Goal: Task Accomplishment & Management: Manage account settings

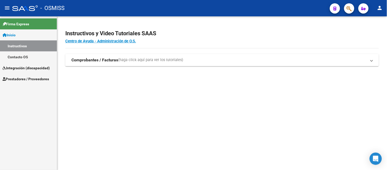
click at [39, 68] on span "Integración (discapacidad)" at bounding box center [26, 68] width 47 height 6
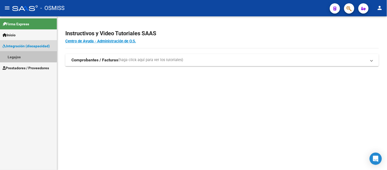
click at [11, 55] on link "Legajos" at bounding box center [28, 56] width 57 height 11
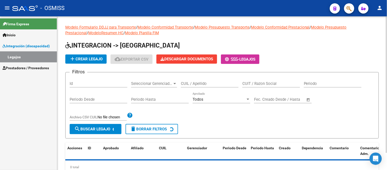
click at [77, 85] on input "Id" at bounding box center [99, 83] width 58 height 5
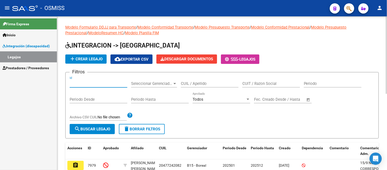
click at [213, 83] on input "CUIL / Apellido" at bounding box center [210, 83] width 58 height 5
click at [77, 82] on input "Id" at bounding box center [99, 83] width 58 height 5
type input "57"
click at [82, 132] on button "search Buscar Legajo" at bounding box center [92, 129] width 45 height 10
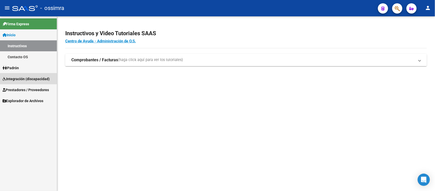
click at [28, 79] on span "Integración (discapacidad)" at bounding box center [26, 79] width 47 height 6
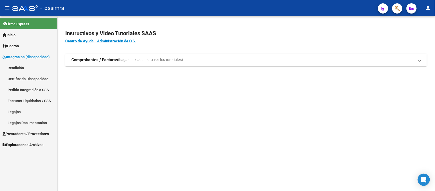
click at [14, 110] on link "Legajos" at bounding box center [28, 111] width 57 height 11
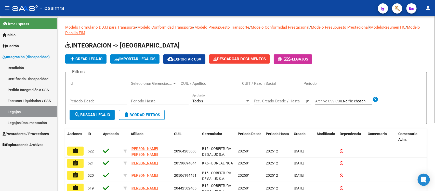
click at [89, 84] on input "Id" at bounding box center [99, 83] width 58 height 5
type input "57"
click at [84, 114] on span "search Buscar Legajo" at bounding box center [92, 114] width 36 height 5
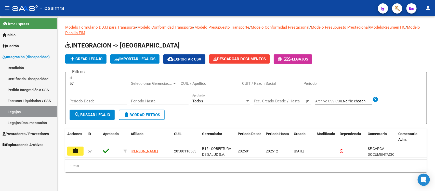
click at [71, 152] on button "assignment" at bounding box center [75, 150] width 16 height 9
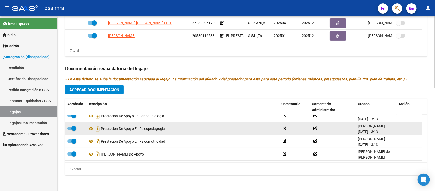
scroll to position [107, 0]
click at [159, 122] on datatable-body-cell "Transporte Cambio De Prestador" at bounding box center [183, 128] width 194 height 12
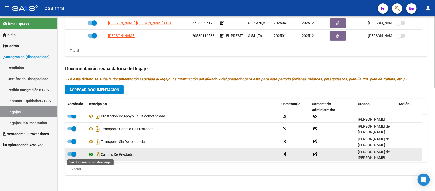
click at [90, 154] on icon at bounding box center [91, 154] width 7 height 6
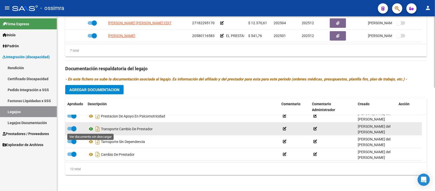
click at [88, 127] on icon at bounding box center [91, 129] width 7 height 6
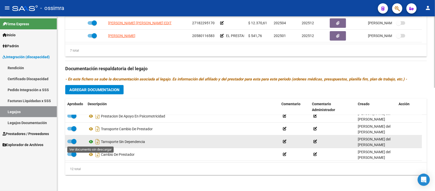
click at [91, 140] on icon at bounding box center [91, 141] width 7 height 6
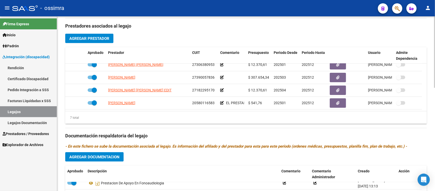
scroll to position [221, 0]
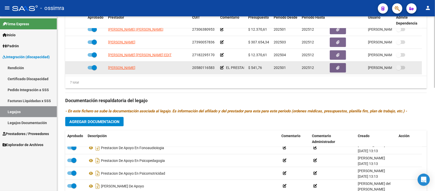
click at [92, 63] on datatable-body-cell at bounding box center [96, 67] width 20 height 12
click at [92, 65] on span at bounding box center [94, 67] width 5 height 5
click at [90, 69] on input "checkbox" at bounding box center [90, 69] width 0 height 0
checkbox input "false"
click at [75, 68] on div at bounding box center [75, 68] width 16 height 6
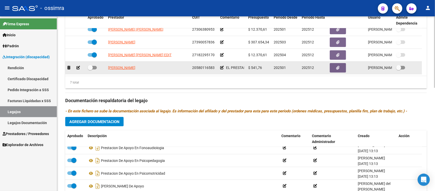
click at [80, 66] on div at bounding box center [75, 68] width 16 height 6
click at [79, 68] on icon at bounding box center [78, 68] width 4 height 4
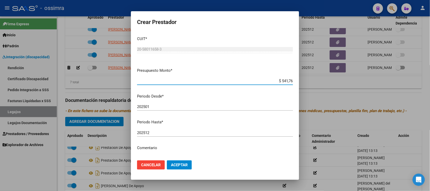
click at [154, 163] on span "Cancelar" at bounding box center [151, 164] width 20 height 5
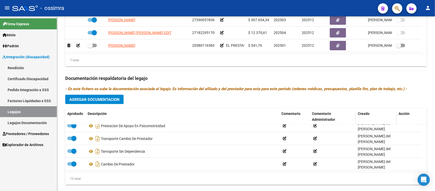
scroll to position [253, 0]
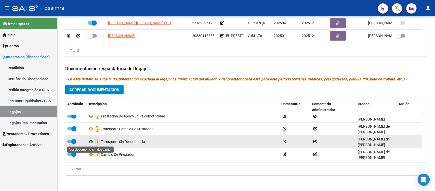
click at [92, 143] on icon at bounding box center [91, 141] width 7 height 6
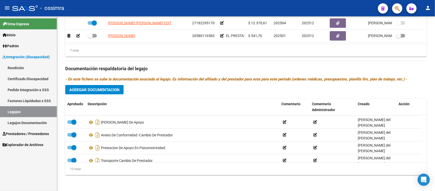
scroll to position [221, 0]
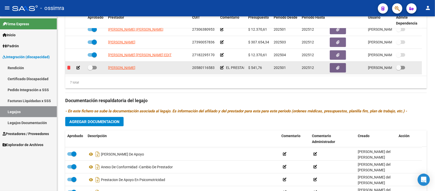
click at [68, 67] on icon at bounding box center [68, 68] width 3 height 4
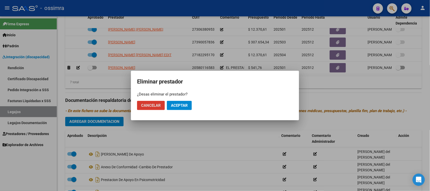
click at [184, 105] on span "Aceptar" at bounding box center [179, 105] width 17 height 5
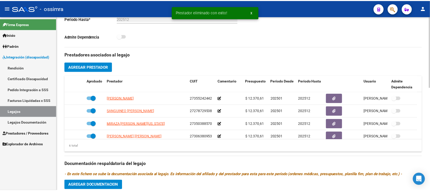
scroll to position [93, 0]
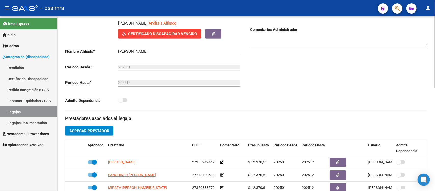
click at [102, 130] on span "Agregar Prestador" at bounding box center [89, 131] width 40 height 5
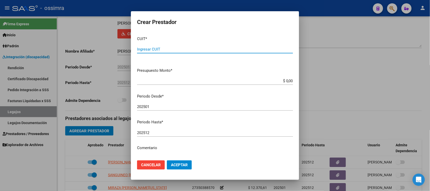
click at [164, 48] on input "Ingresar CUIT" at bounding box center [215, 49] width 156 height 5
paste input "20-18725223-8"
type input "20-18725223-8"
click at [288, 80] on input "$ 0,00" at bounding box center [215, 81] width 156 height 5
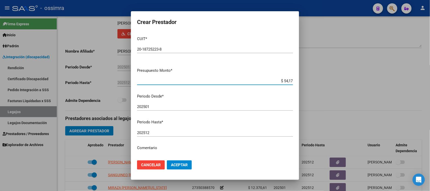
type input "$ 541,76"
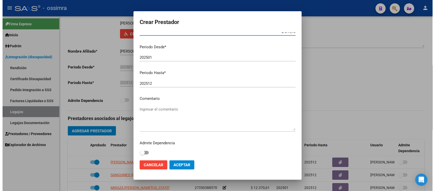
scroll to position [50, 0]
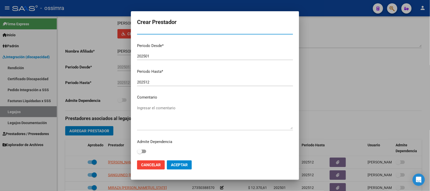
click at [158, 121] on textarea "Ingresar el comentario" at bounding box center [215, 117] width 156 height 24
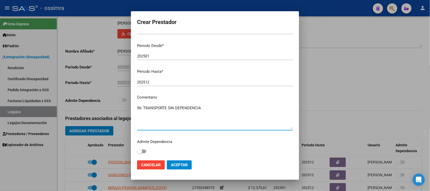
type textarea "96- TRANSPORTE SIN DEPENDENCIA"
click at [177, 164] on span "Aceptar" at bounding box center [179, 164] width 17 height 5
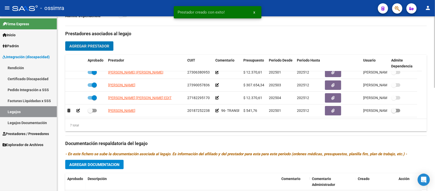
scroll to position [189, 0]
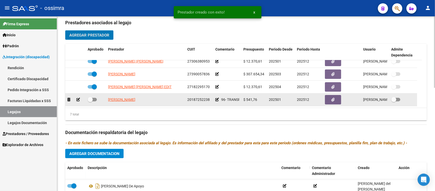
click at [94, 100] on span at bounding box center [92, 100] width 9 height 4
click at [90, 101] on input "checkbox" at bounding box center [90, 101] width 0 height 0
checkbox input "true"
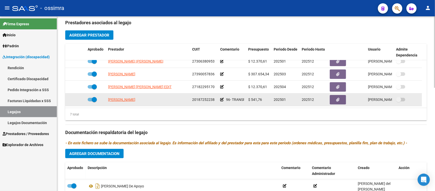
drag, startPoint x: 192, startPoint y: 101, endPoint x: 214, endPoint y: 100, distance: 22.5
click at [214, 100] on span "20187252238" at bounding box center [203, 99] width 22 height 4
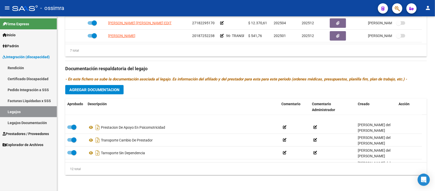
scroll to position [107, 0]
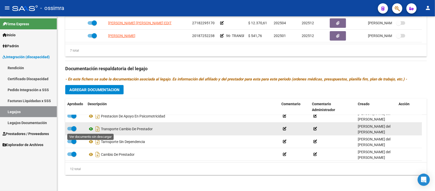
click at [92, 127] on icon at bounding box center [91, 129] width 7 height 6
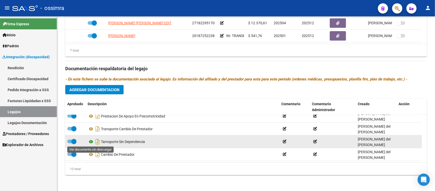
click at [93, 141] on icon at bounding box center [91, 141] width 7 height 6
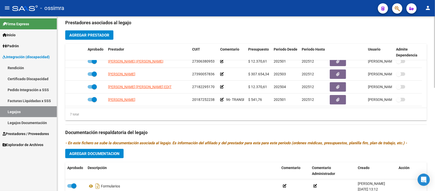
scroll to position [253, 0]
